Goal: Task Accomplishment & Management: Manage account settings

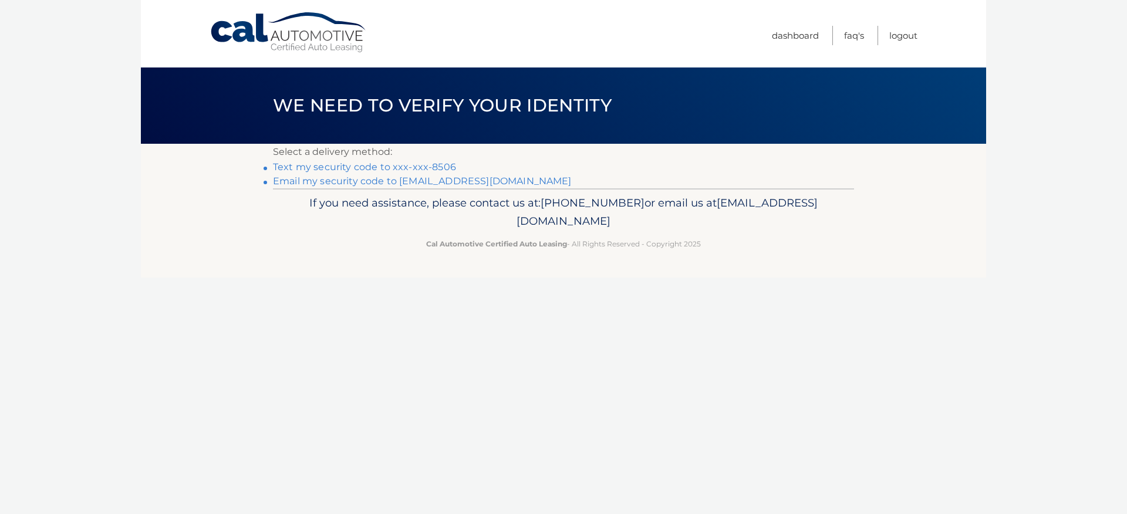
click at [447, 165] on link "Text my security code to xxx-xxx-8506" at bounding box center [364, 166] width 183 height 11
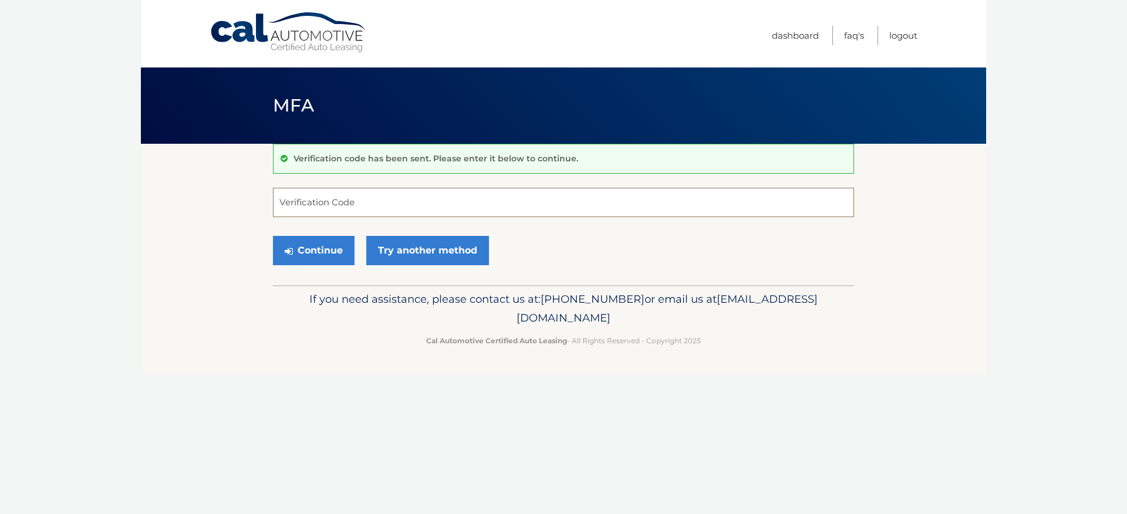
click at [435, 201] on input "Verification Code" at bounding box center [563, 202] width 581 height 29
type input "390175"
click at [330, 259] on button "Continue" at bounding box center [314, 250] width 82 height 29
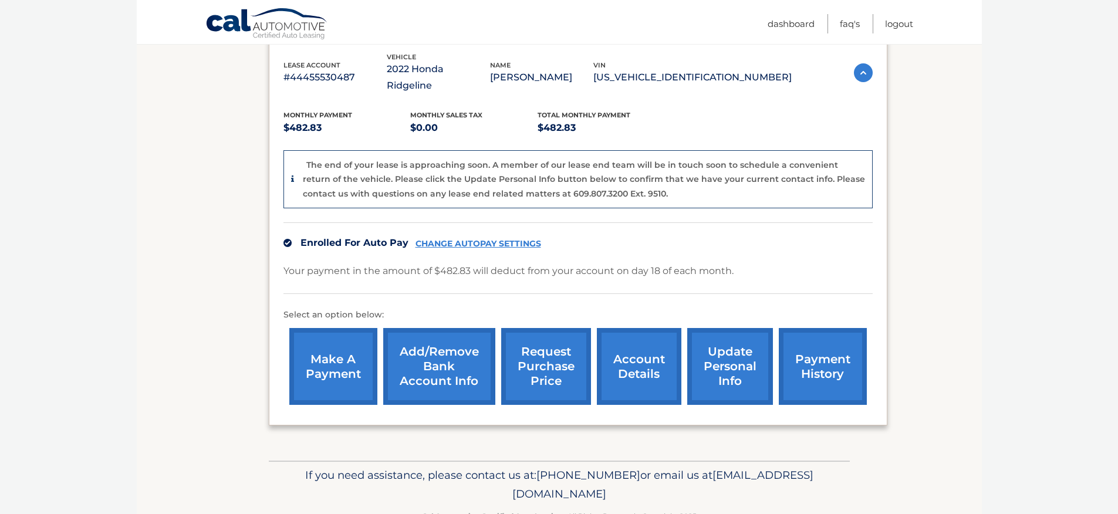
scroll to position [175, 0]
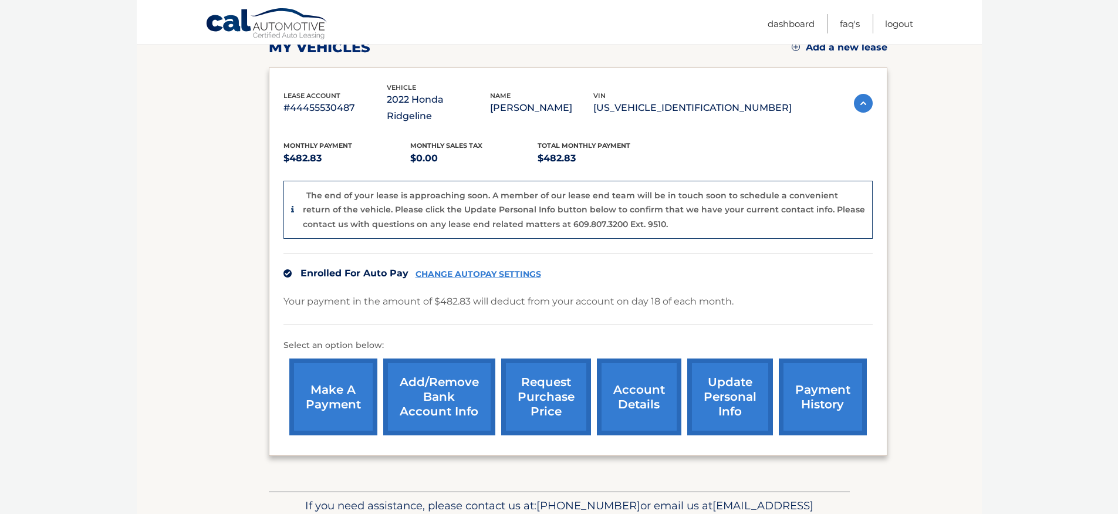
click at [342, 373] on link "make a payment" at bounding box center [333, 397] width 88 height 77
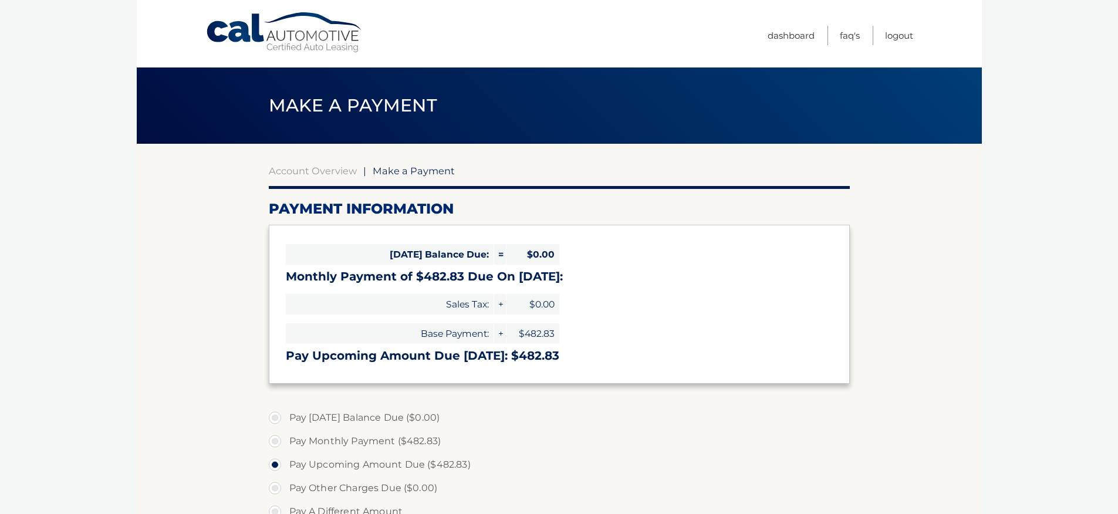
select select "NzEyODA2OWQtMDhkMS00OGI0LTk5MmUtNDlmOWNlN2UwNTc2"
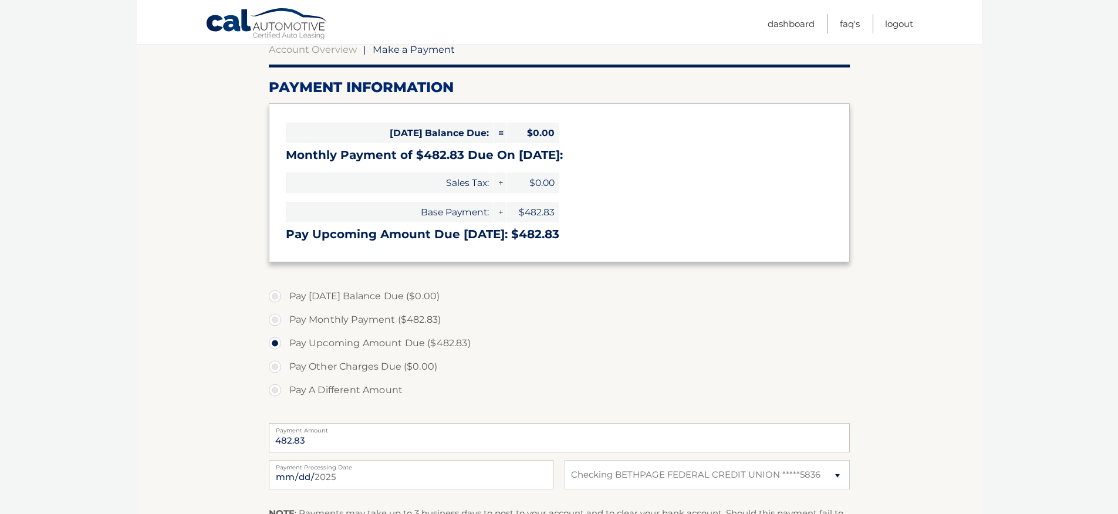
scroll to position [124, 0]
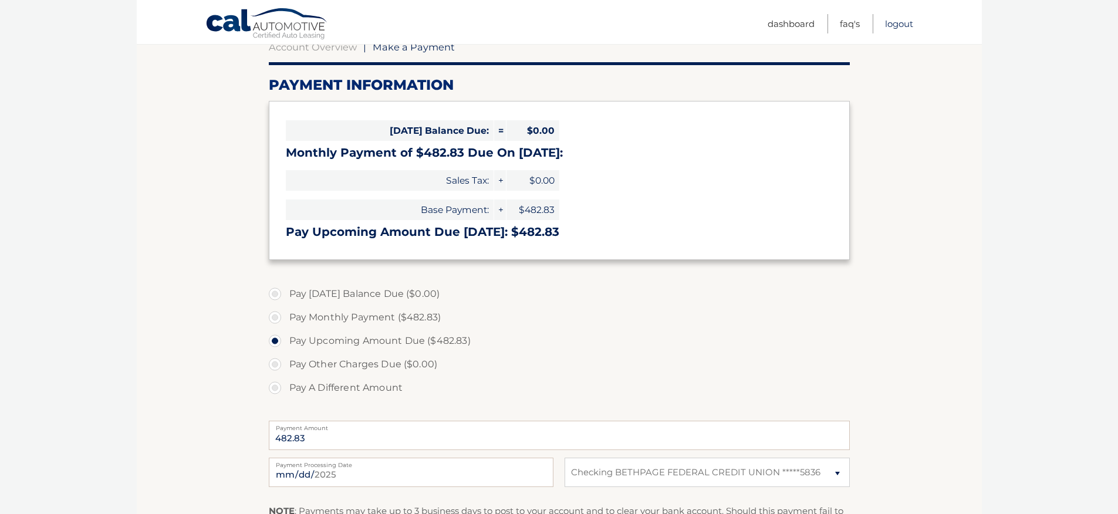
click at [904, 23] on link "Logout" at bounding box center [899, 23] width 28 height 19
